Goal: Find specific page/section: Find specific page/section

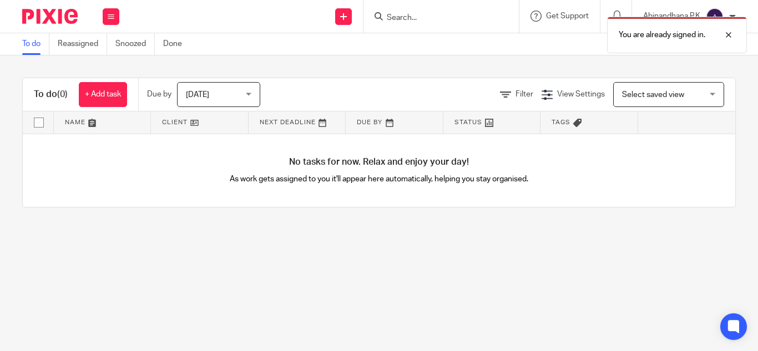
click at [397, 16] on div "You are already signed in." at bounding box center [563, 32] width 368 height 42
click at [392, 16] on div "You are already signed in." at bounding box center [563, 32] width 368 height 42
click at [392, 15] on div "You are already signed in." at bounding box center [563, 32] width 368 height 42
click at [730, 37] on div at bounding box center [720, 34] width 30 height 13
click at [393, 21] on input "Search" at bounding box center [436, 18] width 100 height 10
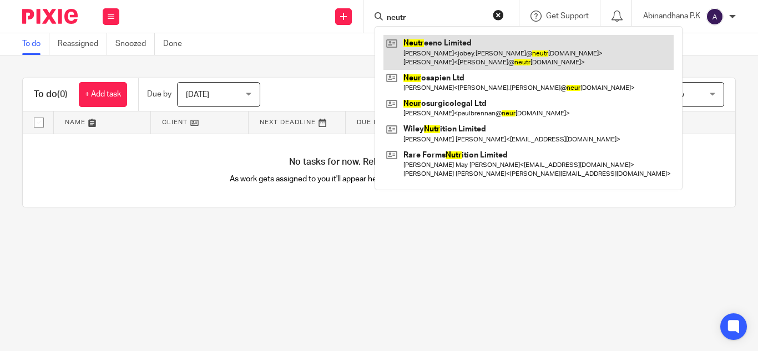
type input "neutr"
click at [469, 53] on link at bounding box center [528, 52] width 290 height 34
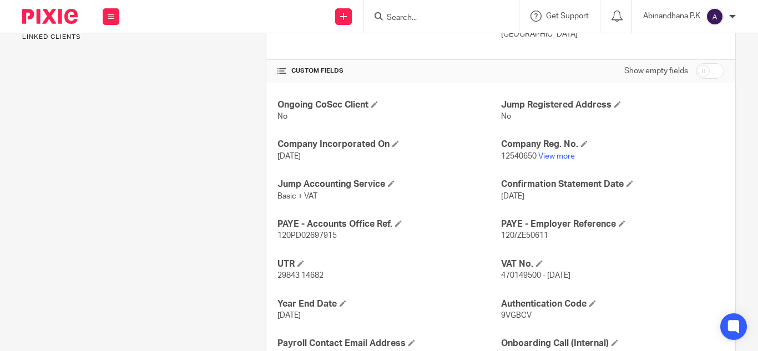
scroll to position [358, 0]
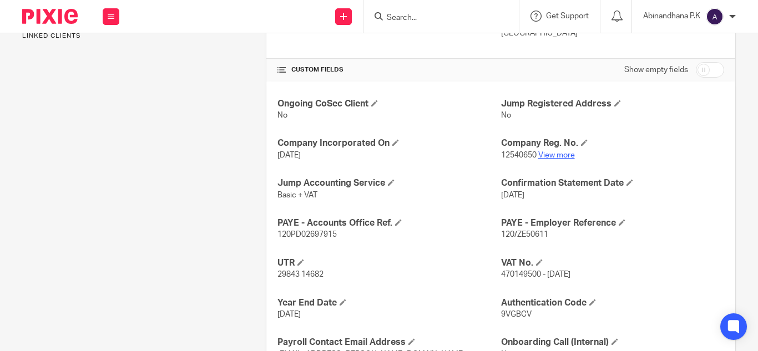
click at [550, 151] on link "View more" at bounding box center [556, 155] width 37 height 8
